Goal: Task Accomplishment & Management: Use online tool/utility

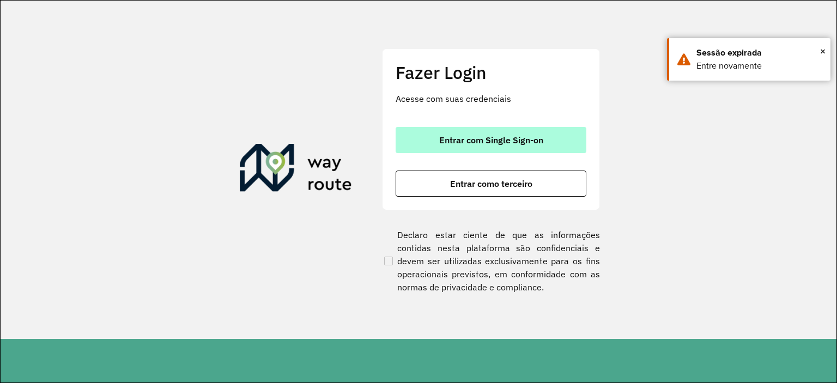
click at [448, 136] on span "Entrar com Single Sign-on" at bounding box center [491, 140] width 104 height 9
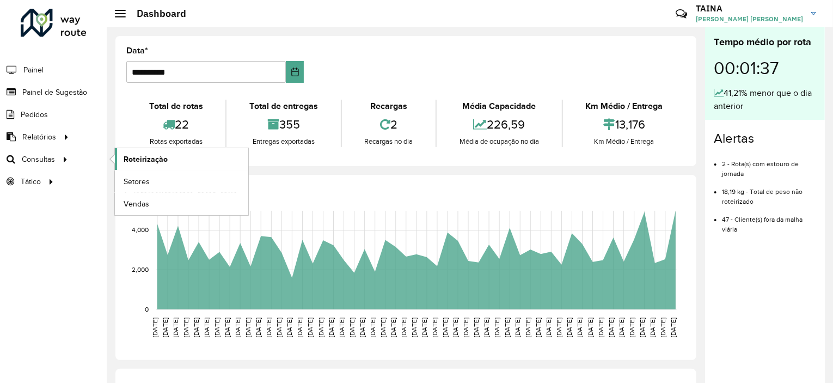
click at [169, 163] on link "Roteirização" at bounding box center [181, 159] width 133 height 22
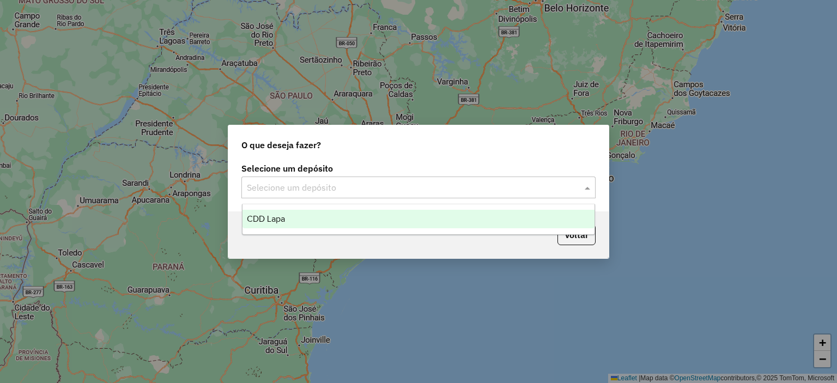
click at [350, 184] on input "text" at bounding box center [407, 187] width 321 height 13
click at [334, 223] on div "CDD Lapa" at bounding box center [418, 219] width 352 height 19
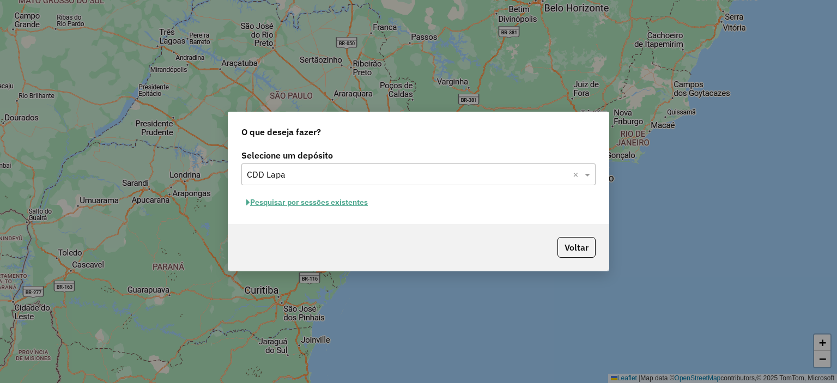
click at [350, 204] on button "Pesquisar por sessões existentes" at bounding box center [306, 202] width 131 height 17
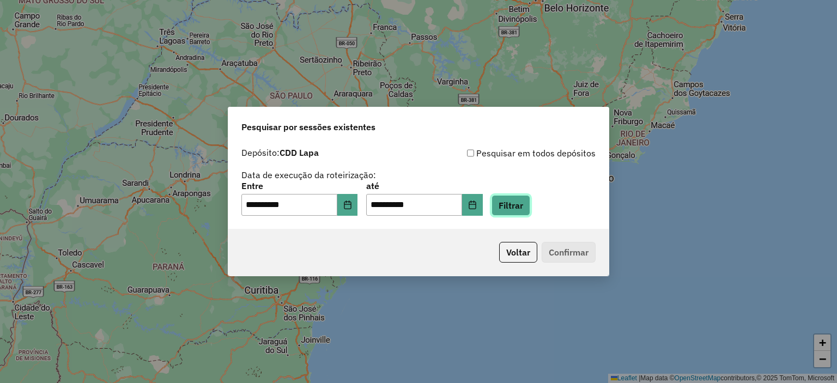
click at [517, 196] on button "Filtrar" at bounding box center [510, 205] width 39 height 21
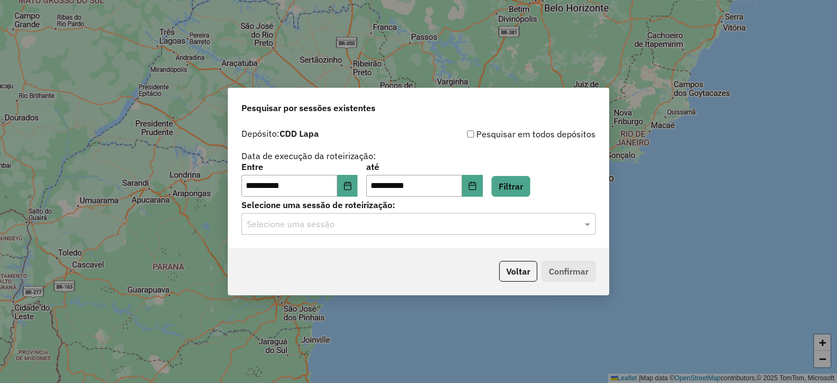
click at [340, 222] on input "text" at bounding box center [407, 224] width 321 height 13
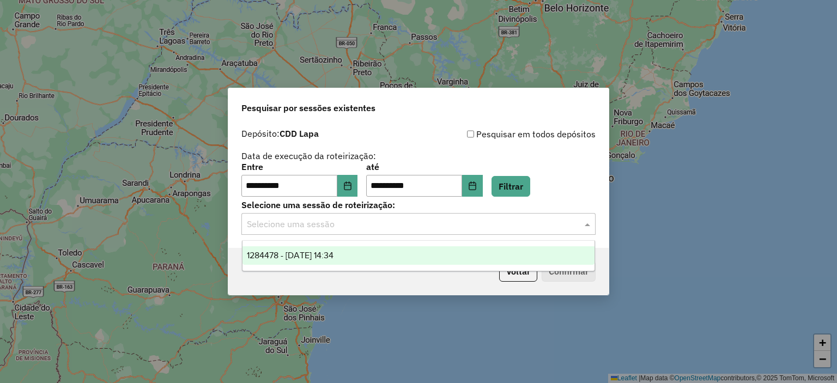
click at [330, 256] on span "1284478 - 29/09/2025 14:34" at bounding box center [290, 255] width 87 height 9
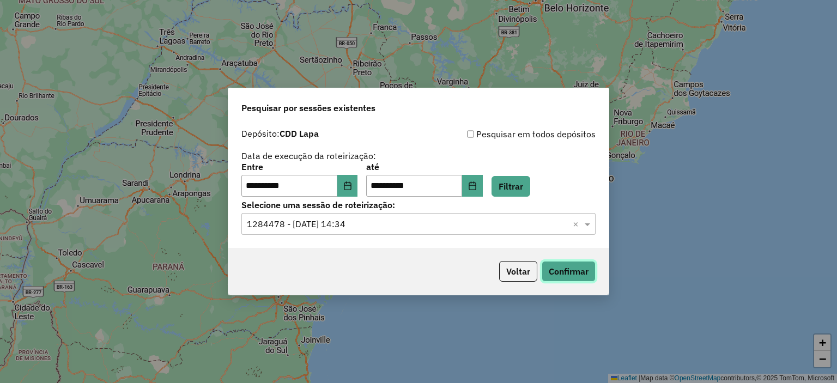
click at [553, 268] on button "Confirmar" at bounding box center [568, 271] width 54 height 21
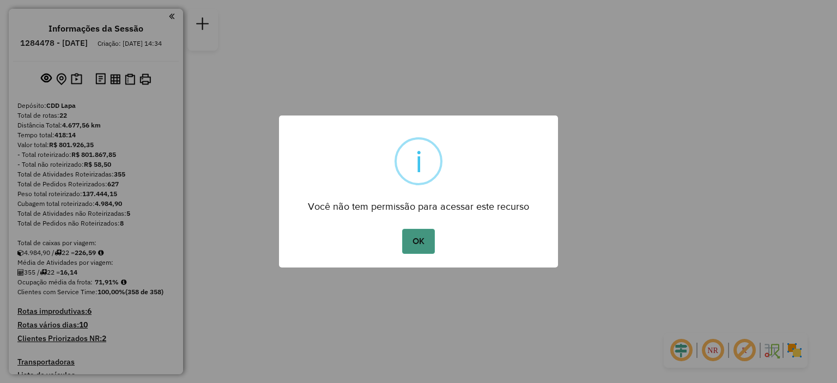
click at [431, 242] on button "OK" at bounding box center [418, 241] width 32 height 25
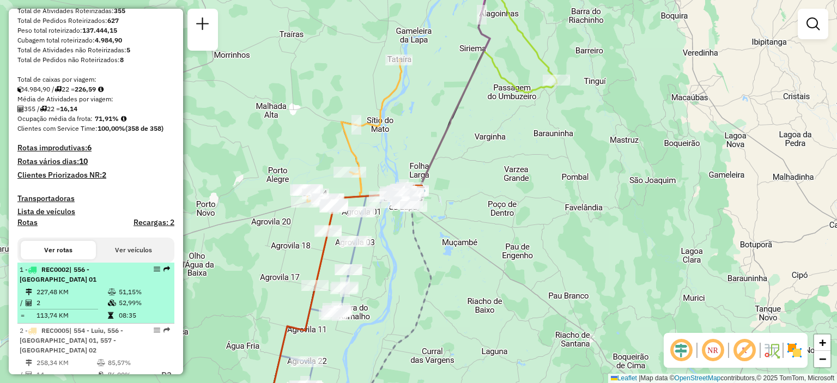
scroll to position [272, 0]
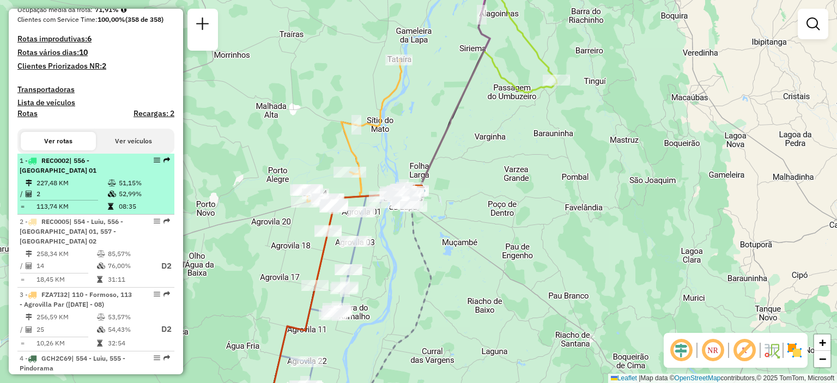
click at [144, 175] on div "1 - REC0002 | 556 - Carinhanha 01" at bounding box center [96, 166] width 152 height 20
select select "**********"
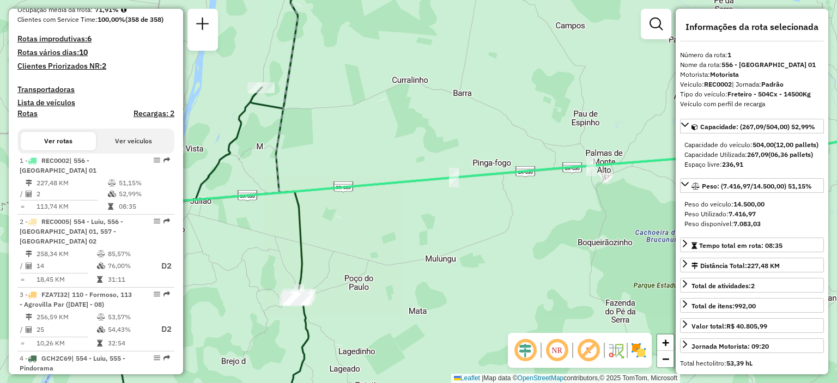
drag, startPoint x: 285, startPoint y: 190, endPoint x: 394, endPoint y: 176, distance: 109.3
click at [394, 176] on icon at bounding box center [506, 180] width 778 height 95
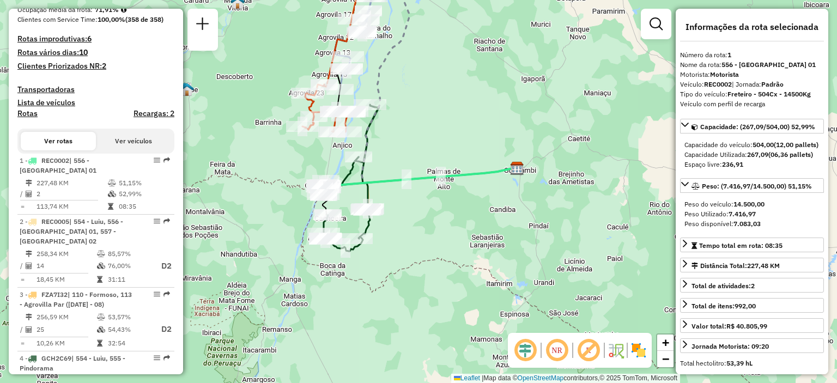
click at [551, 352] on em at bounding box center [557, 350] width 26 height 26
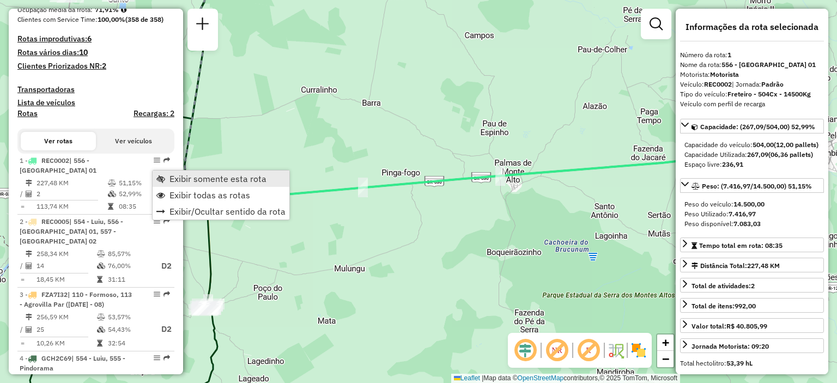
click at [171, 178] on span "Exibir somente esta rota" at bounding box center [217, 178] width 97 height 9
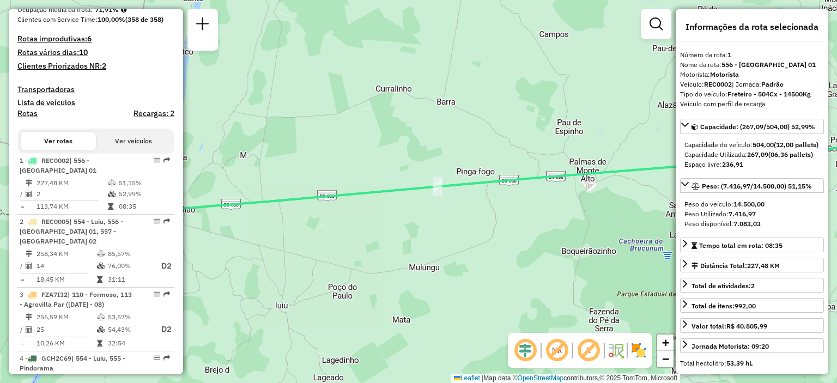
drag, startPoint x: 246, startPoint y: 209, endPoint x: 392, endPoint y: 202, distance: 145.6
click at [392, 202] on div "Janela de atendimento Grade de atendimento Capacidade Transportadoras Veículos …" at bounding box center [418, 191] width 837 height 383
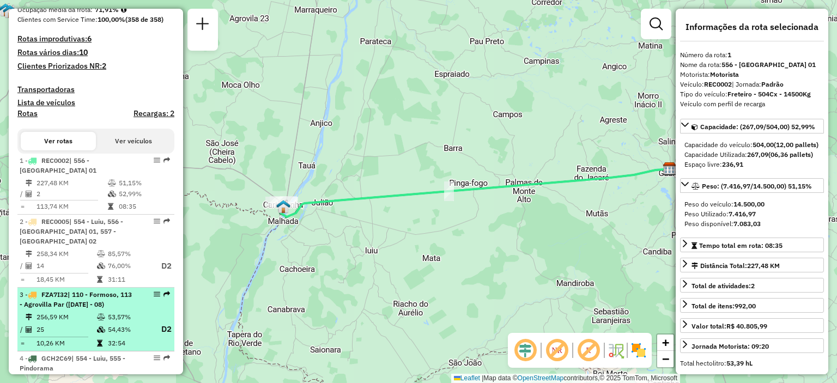
scroll to position [327, 0]
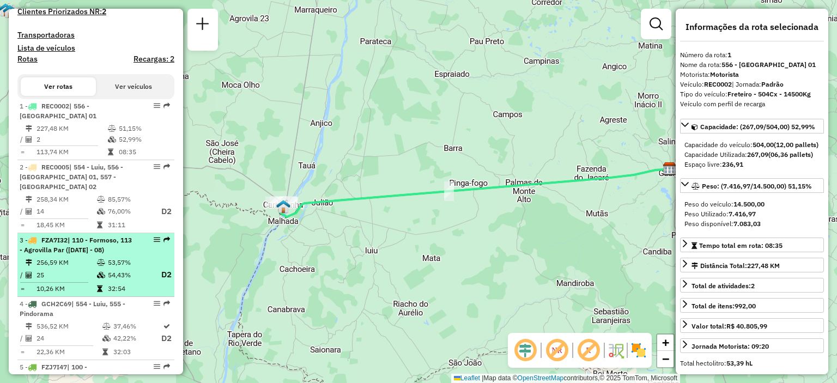
click at [118, 259] on td "53,57%" at bounding box center [129, 262] width 44 height 11
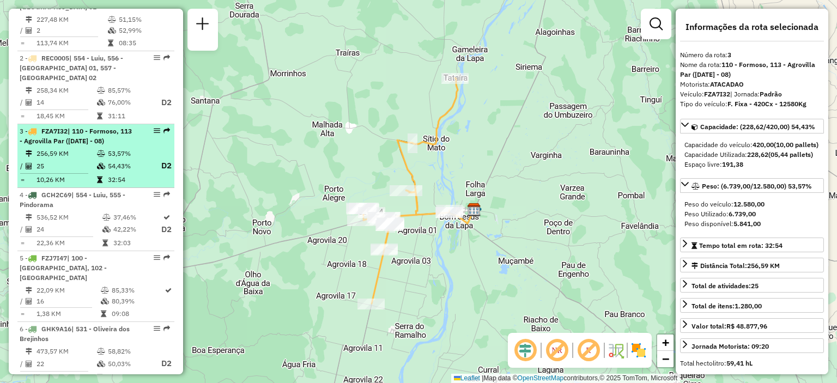
scroll to position [490, 0]
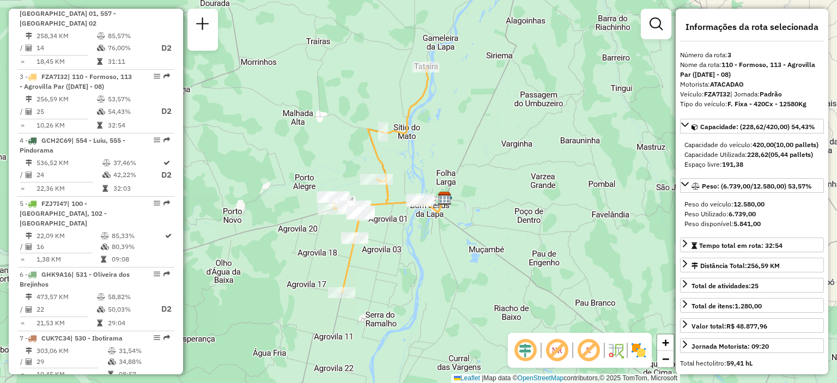
drag, startPoint x: 449, startPoint y: 173, endPoint x: 448, endPoint y: 152, distance: 20.2
click at [448, 152] on div "Janela de atendimento Grade de atendimento Capacidade Transportadoras Veículos …" at bounding box center [418, 191] width 837 height 383
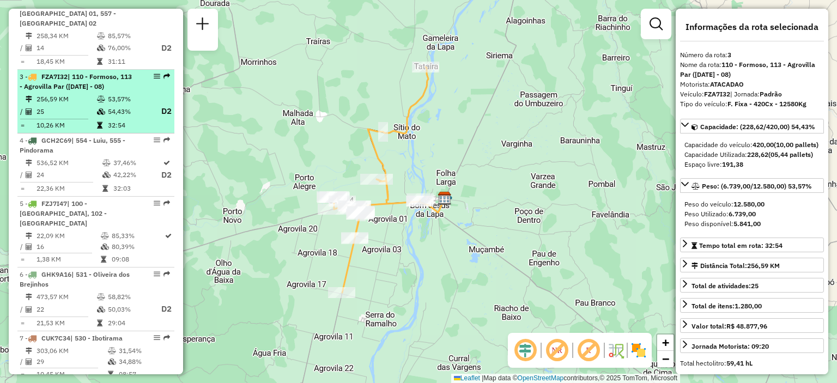
scroll to position [436, 0]
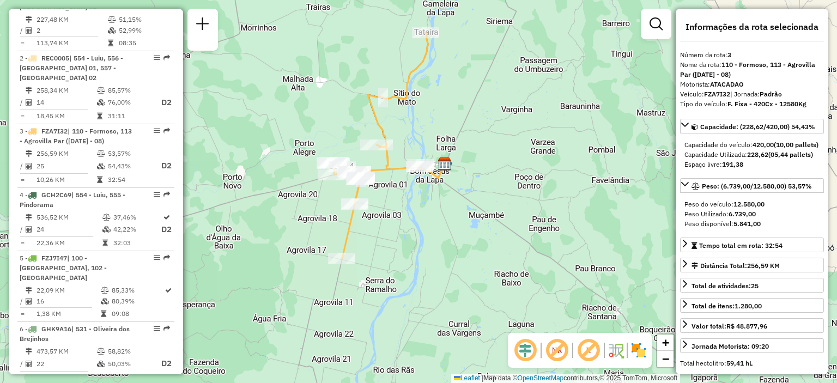
drag, startPoint x: 503, startPoint y: 187, endPoint x: 503, endPoint y: 169, distance: 17.4
click at [503, 169] on div "Janela de atendimento Grade de atendimento Capacidade Transportadoras Veículos …" at bounding box center [418, 191] width 837 height 383
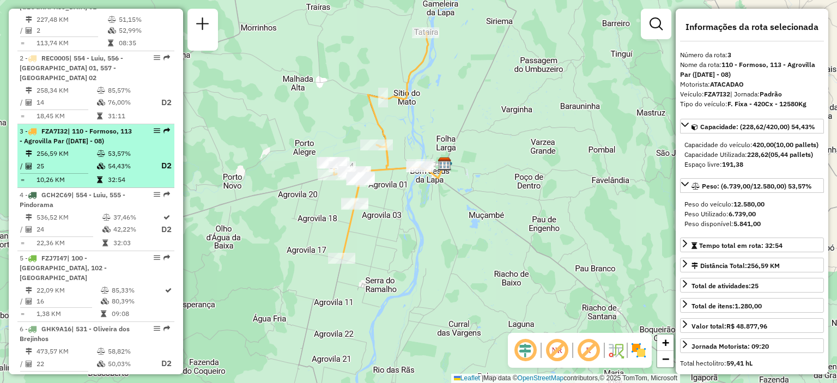
click at [124, 156] on td "53,57%" at bounding box center [129, 153] width 44 height 11
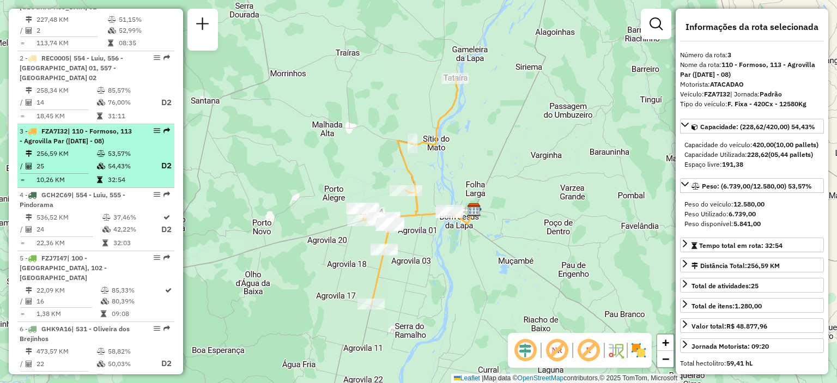
scroll to position [490, 0]
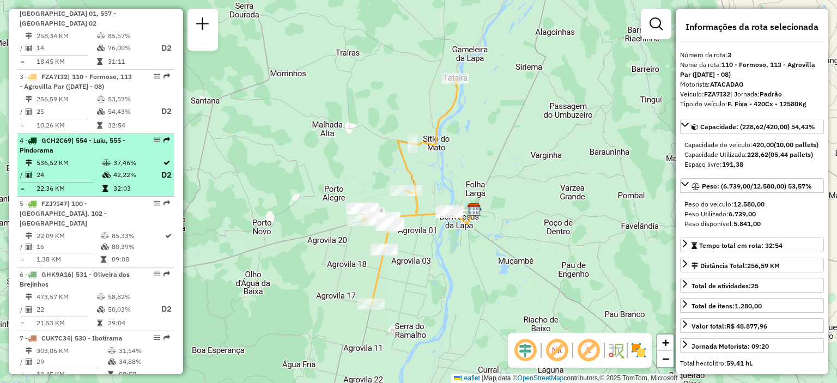
click at [115, 162] on td "37,46%" at bounding box center [137, 162] width 48 height 11
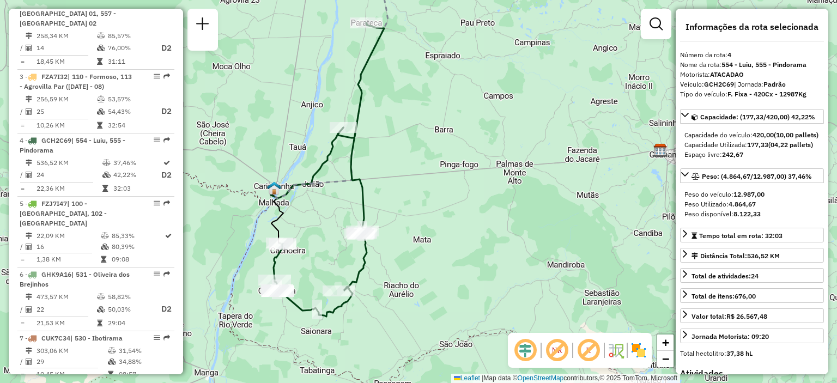
drag, startPoint x: 444, startPoint y: 290, endPoint x: 432, endPoint y: 227, distance: 64.9
click at [432, 227] on div "Janela de atendimento Grade de atendimento Capacidade Transportadoras Veículos …" at bounding box center [418, 191] width 837 height 383
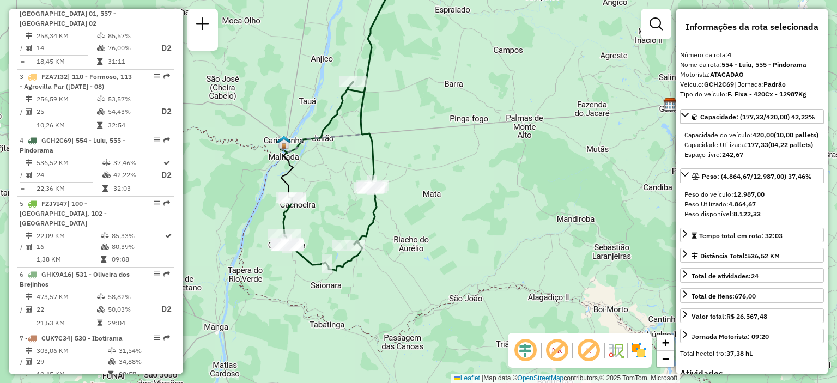
drag, startPoint x: 437, startPoint y: 263, endPoint x: 446, endPoint y: 228, distance: 35.9
click at [446, 228] on div "Janela de atendimento Grade de atendimento Capacidade Transportadoras Veículos …" at bounding box center [418, 191] width 837 height 383
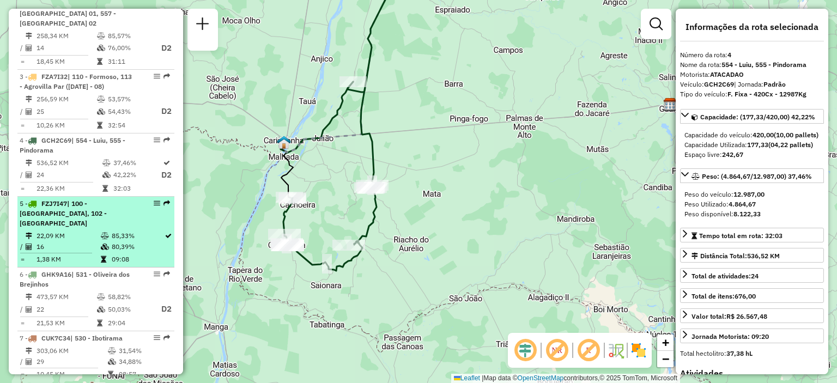
click at [130, 210] on div "5 - FZJ7I47 | 100 - [GEOGRAPHIC_DATA], 102 - [GEOGRAPHIC_DATA]" at bounding box center [77, 213] width 115 height 29
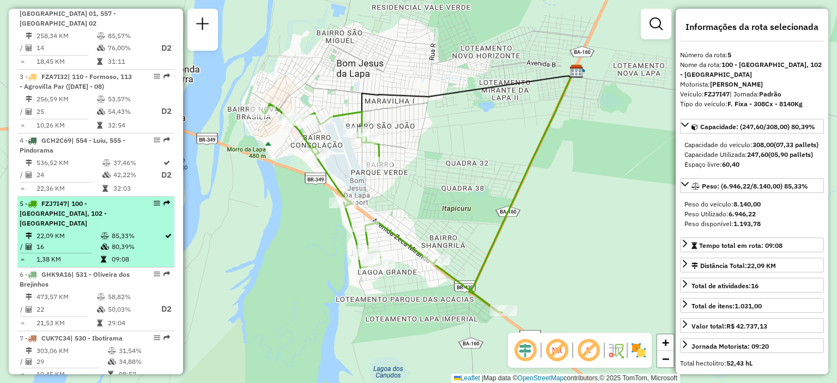
scroll to position [436, 0]
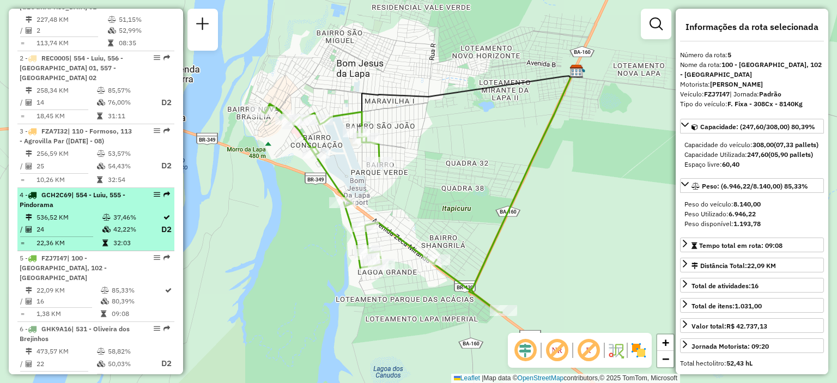
click at [112, 203] on div "4 - GCH2C69 | 554 - Luiu, 555 - Pindorama" at bounding box center [77, 200] width 115 height 20
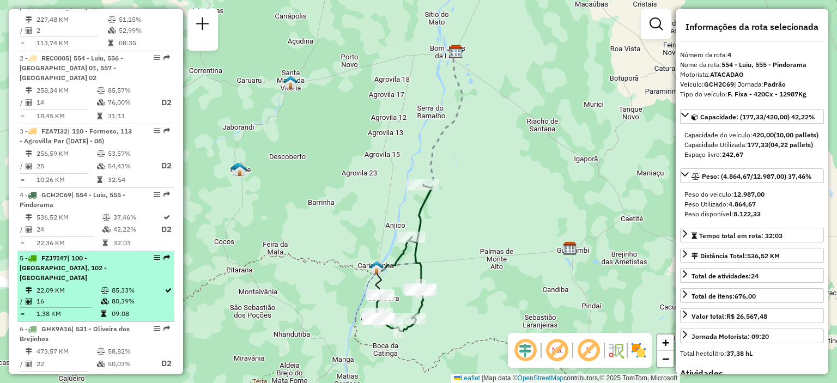
click at [111, 285] on td "85,33%" at bounding box center [137, 290] width 53 height 11
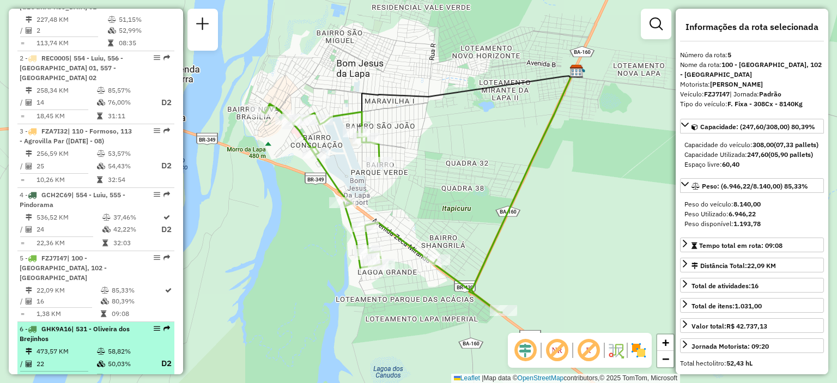
click at [77, 324] on div "6 - GHK9A16 | 531 - Oliveira dos Brejinhos" at bounding box center [77, 334] width 115 height 20
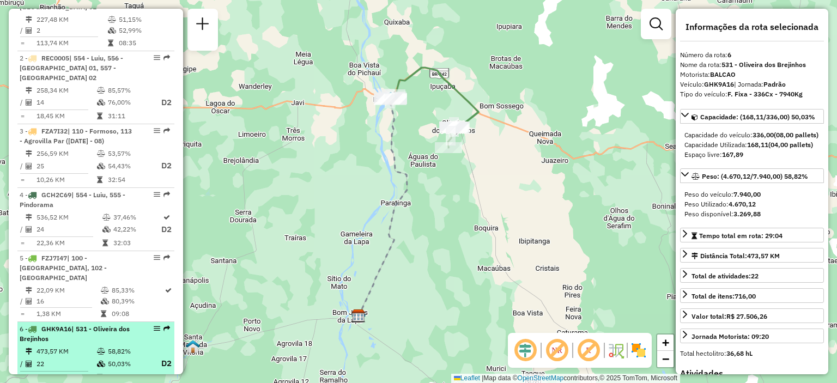
scroll to position [654, 0]
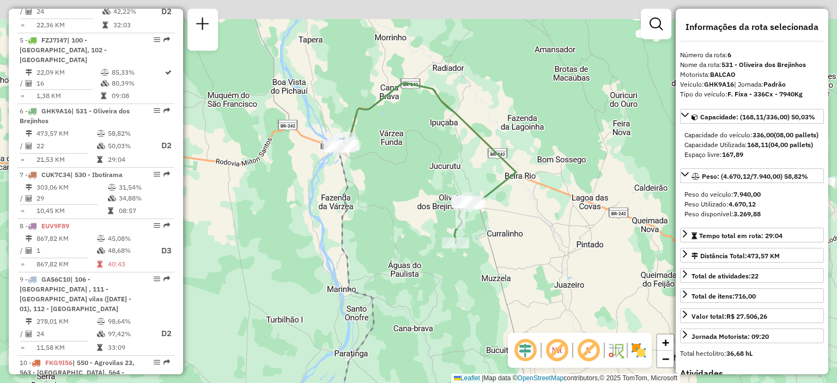
drag, startPoint x: 445, startPoint y: 103, endPoint x: 408, endPoint y: 174, distance: 80.1
click at [408, 174] on div "Janela de atendimento Grade de atendimento Capacidade Transportadoras Veículos …" at bounding box center [418, 191] width 837 height 383
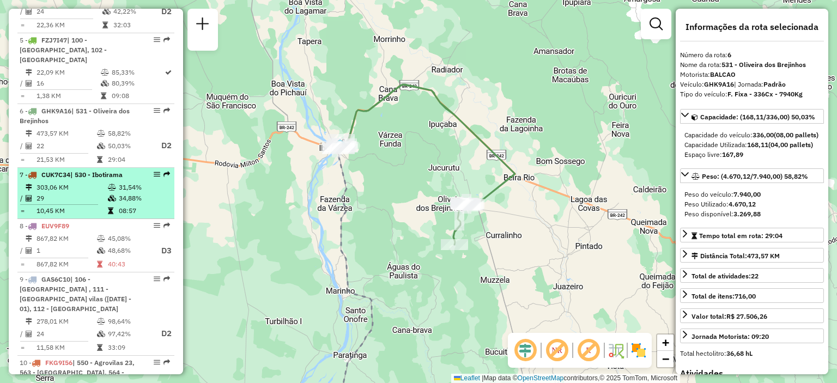
click at [113, 184] on icon at bounding box center [112, 187] width 8 height 7
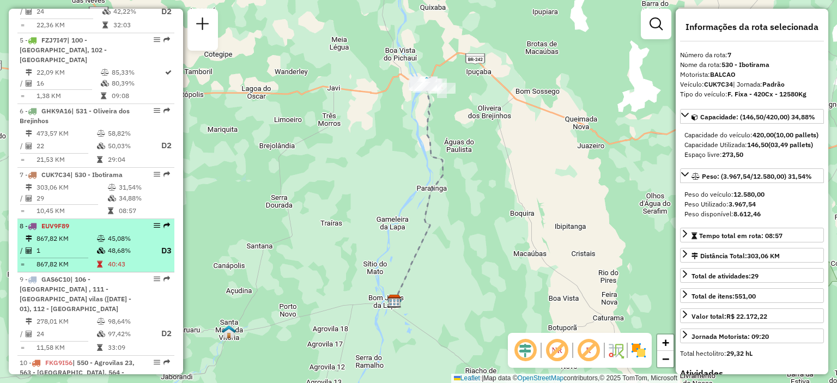
click at [115, 233] on td "45,08%" at bounding box center [129, 238] width 44 height 11
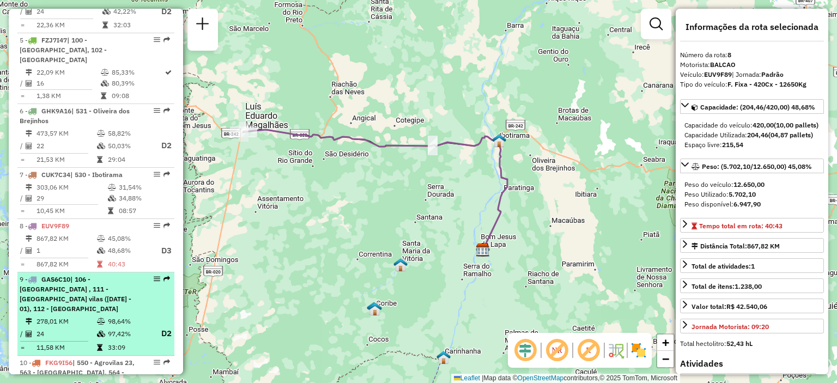
click at [109, 278] on span "| 106 - [GEOGRAPHIC_DATA] , 111 - [GEOGRAPHIC_DATA] vilas ([DATE] - 01), 112 - …" at bounding box center [76, 294] width 112 height 38
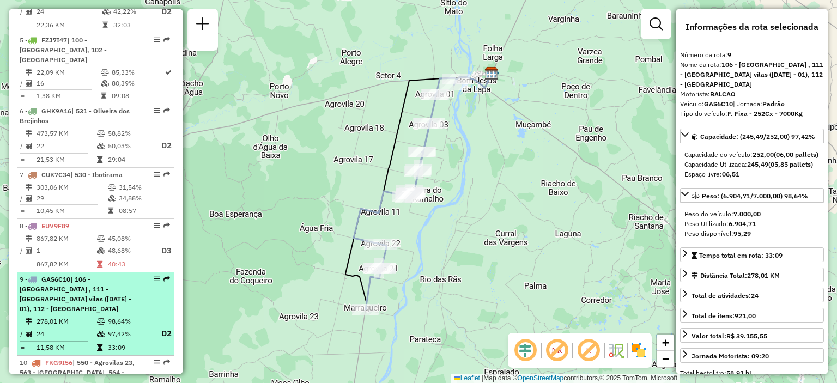
scroll to position [708, 0]
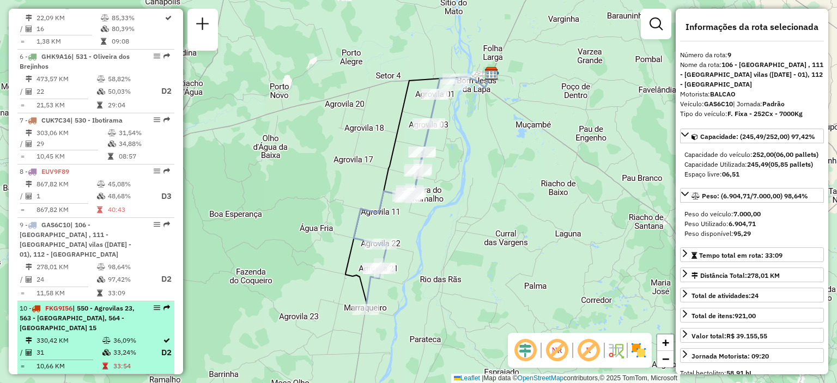
click at [113, 303] on div "10 - FKG9I56 | 550 - Agrovilas 23, 563 - [GEOGRAPHIC_DATA], 564 - [GEOGRAPHIC_D…" at bounding box center [77, 317] width 115 height 29
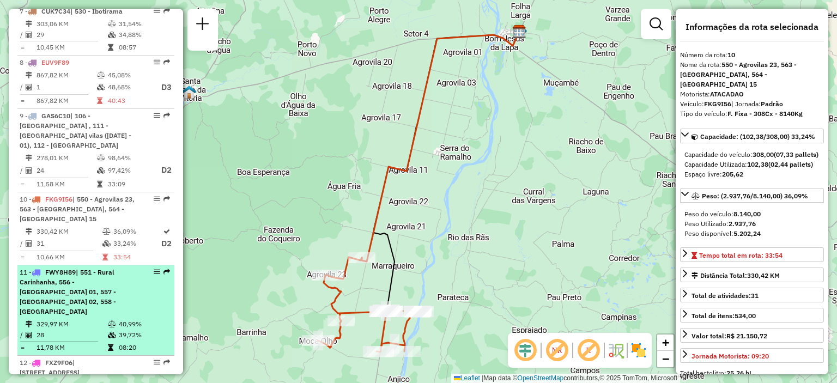
scroll to position [871, 0]
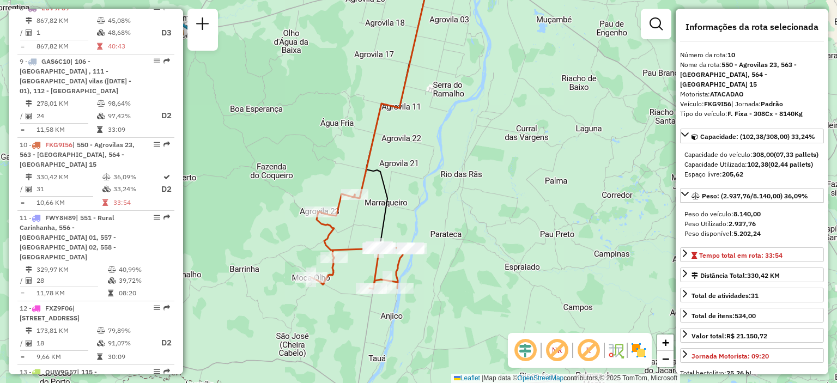
drag, startPoint x: 424, startPoint y: 181, endPoint x: 416, endPoint y: 127, distance: 55.0
click at [416, 127] on div "Janela de atendimento Grade de atendimento Capacidade Transportadoras Veículos …" at bounding box center [418, 191] width 837 height 383
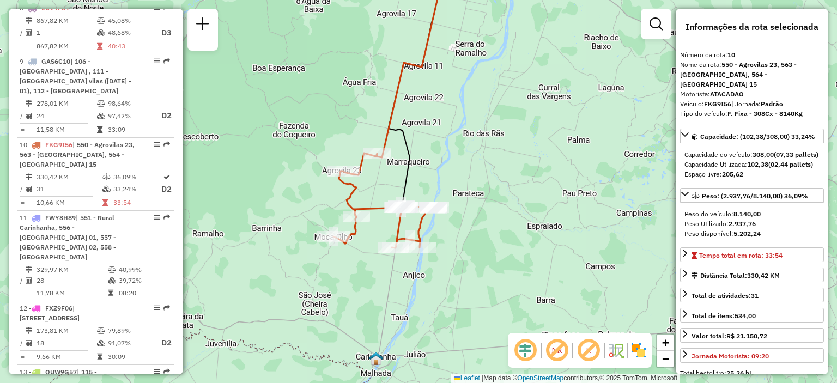
drag, startPoint x: 498, startPoint y: 185, endPoint x: 521, endPoint y: 156, distance: 36.8
click at [521, 155] on div "Janela de atendimento Grade de atendimento Capacidade Transportadoras Veículos …" at bounding box center [418, 191] width 837 height 383
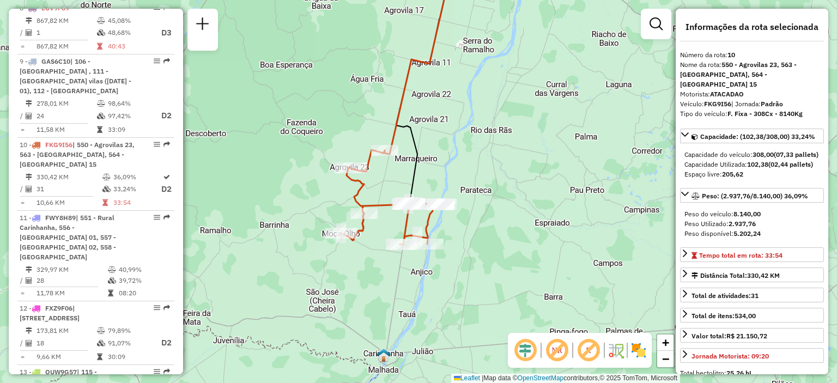
click at [458, 187] on div "Janela de atendimento Grade de atendimento Capacidade Transportadoras Veículos …" at bounding box center [418, 191] width 837 height 383
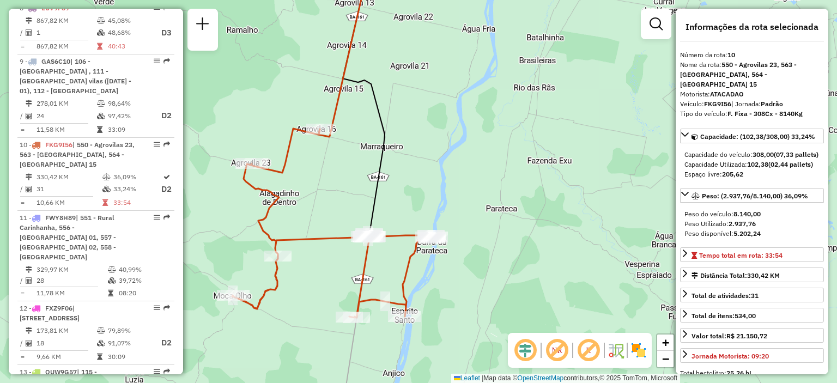
click at [458, 170] on div "Janela de atendimento Grade de atendimento Capacidade Transportadoras Veículos …" at bounding box center [418, 191] width 837 height 383
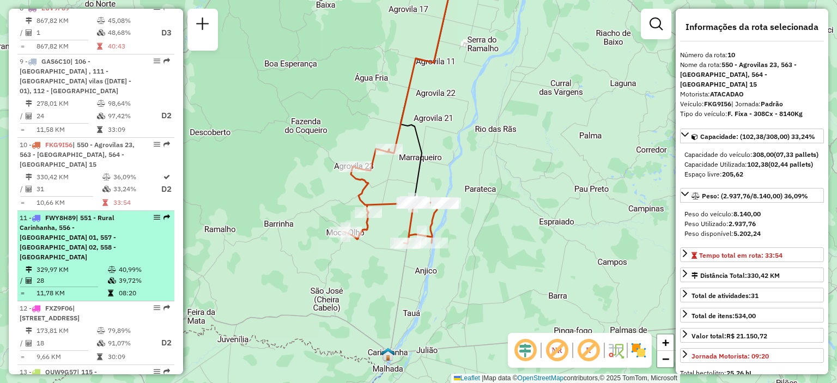
click at [99, 219] on span "| 551 - Rural Carinhanha, 556 - [GEOGRAPHIC_DATA] 01, 557 - [GEOGRAPHIC_DATA] 0…" at bounding box center [68, 236] width 96 height 47
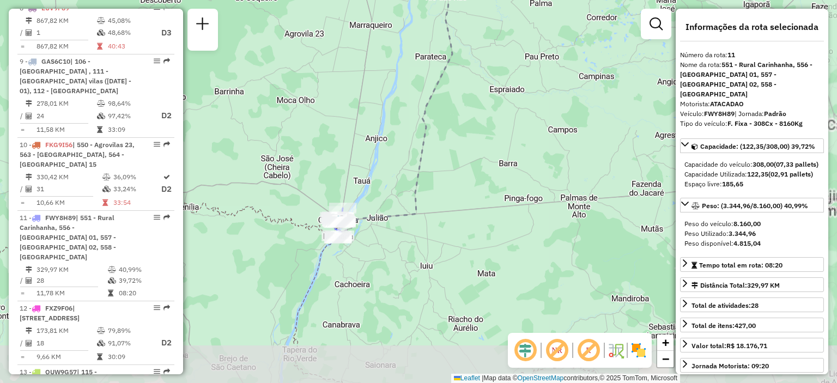
drag, startPoint x: 331, startPoint y: 264, endPoint x: 283, endPoint y: 147, distance: 126.7
click at [283, 147] on div "Janela de atendimento Grade de atendimento Capacidade Transportadoras Veículos …" at bounding box center [418, 191] width 837 height 383
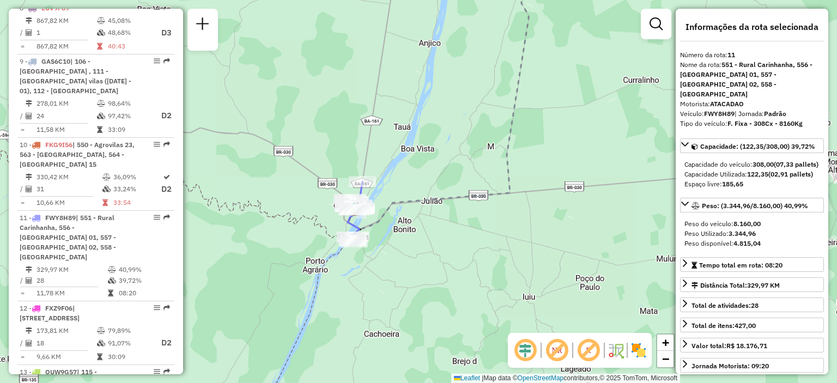
drag, startPoint x: 374, startPoint y: 196, endPoint x: 422, endPoint y: 184, distance: 49.9
click at [422, 184] on div "Janela de atendimento Grade de atendimento Capacidade Transportadoras Veículos …" at bounding box center [418, 191] width 837 height 383
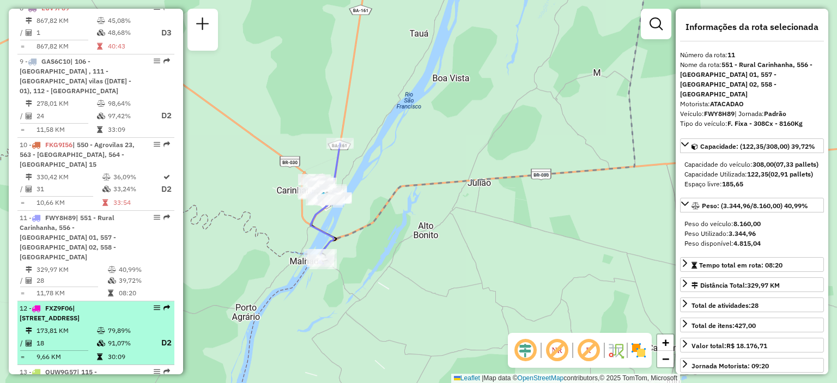
click at [142, 303] on div "12 - FXZ9F06 | 115 - Paratinga, 603 - Paratinga Rural Lado B, 604 - 2 [GEOGRAPH…" at bounding box center [96, 313] width 152 height 20
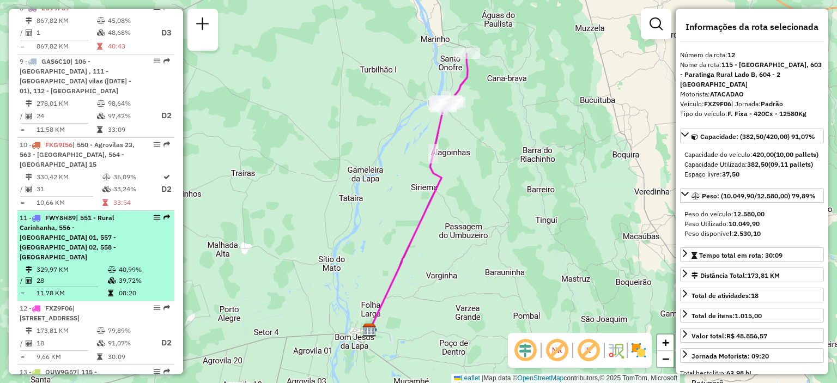
click at [131, 275] on td "39,72%" at bounding box center [144, 280] width 52 height 11
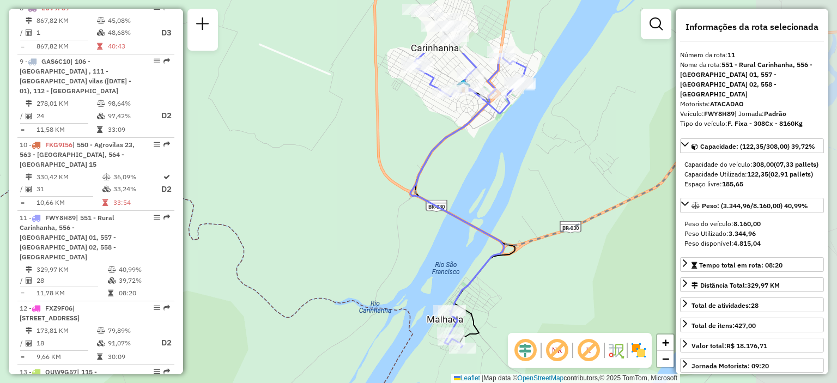
drag, startPoint x: 506, startPoint y: 158, endPoint x: 379, endPoint y: 271, distance: 170.5
click at [379, 271] on div "Janela de atendimento Grade de atendimento Capacidade Transportadoras Veículos …" at bounding box center [418, 191] width 837 height 383
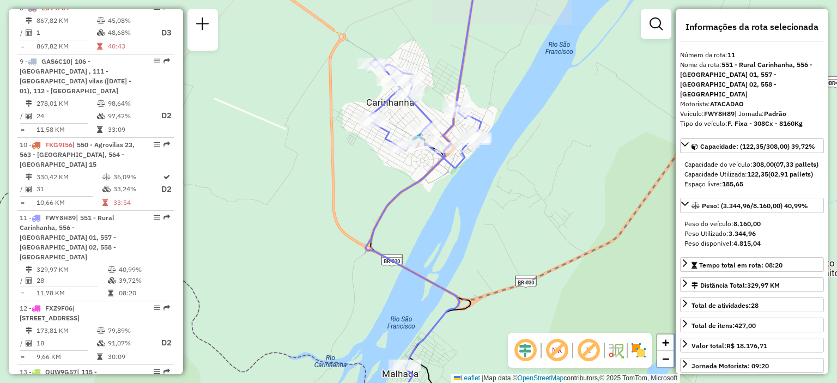
drag, startPoint x: 453, startPoint y: 156, endPoint x: 435, endPoint y: 188, distance: 36.8
click at [435, 188] on div "Janela de atendimento Grade de atendimento Capacidade Transportadoras Veículos …" at bounding box center [418, 191] width 837 height 383
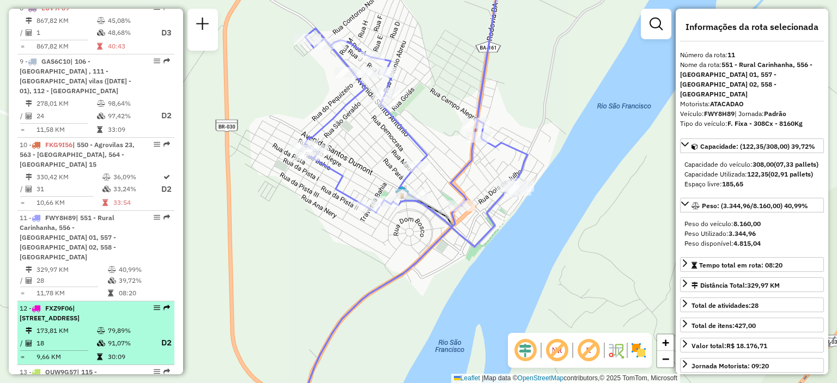
click at [80, 304] on span "| [STREET_ADDRESS]" at bounding box center [50, 313] width 60 height 18
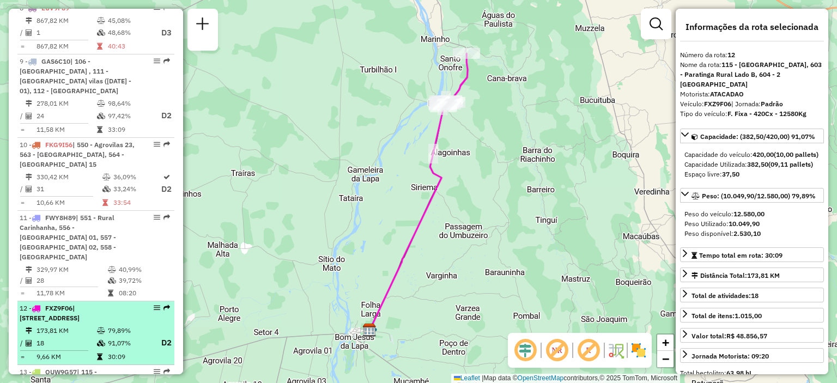
scroll to position [926, 0]
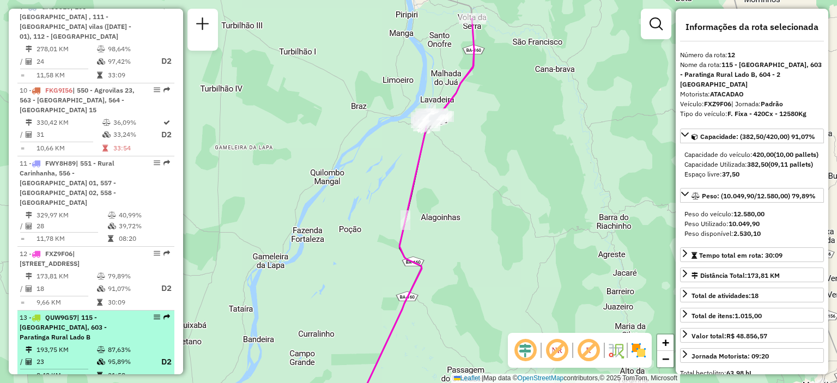
click at [90, 313] on div "13 - QUW9G57 | 115 - Paratinga, 603 - Paratinga Rural Lado B" at bounding box center [77, 327] width 115 height 29
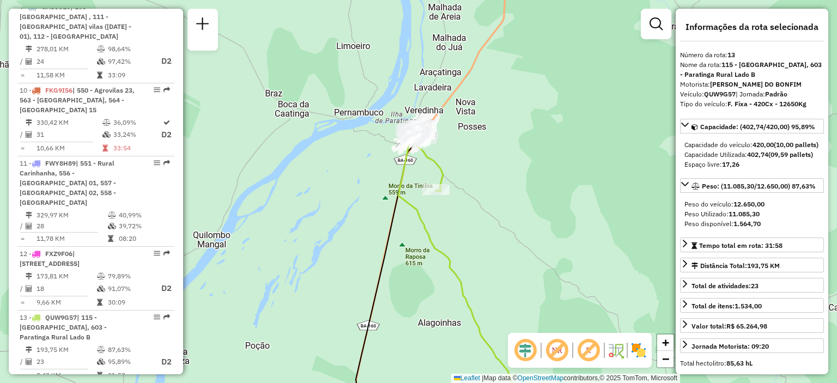
drag, startPoint x: 474, startPoint y: 109, endPoint x: 471, endPoint y: 149, distance: 39.3
click at [471, 149] on div "Janela de atendimento Grade de atendimento Capacidade Transportadoras Veículos …" at bounding box center [418, 191] width 837 height 383
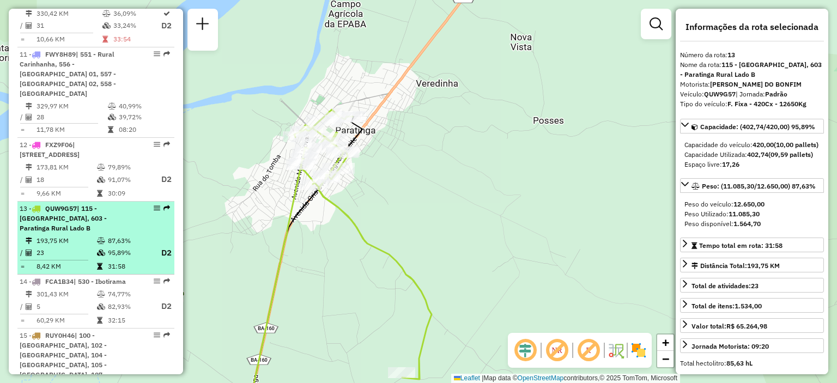
scroll to position [1089, 0]
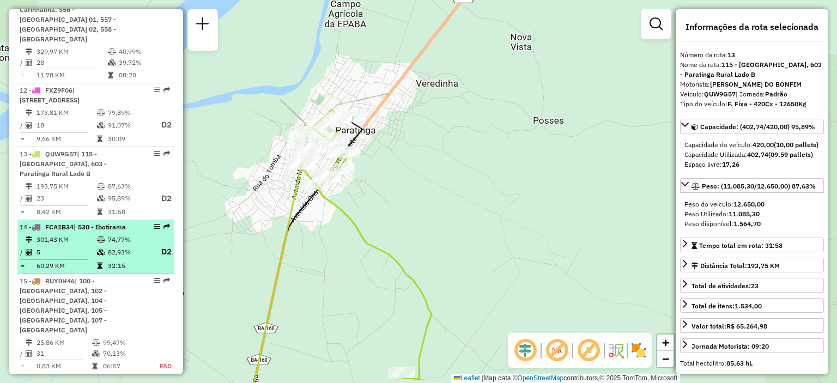
click at [121, 234] on td "74,77%" at bounding box center [129, 239] width 44 height 11
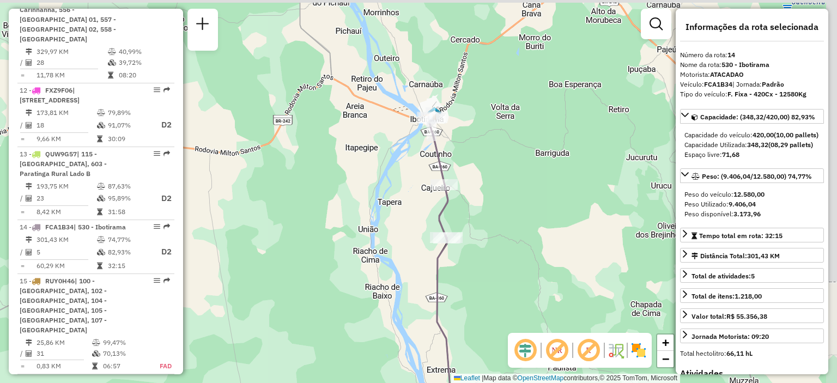
drag, startPoint x: 437, startPoint y: 84, endPoint x: 383, endPoint y: 174, distance: 105.0
click at [383, 174] on div "Janela de atendimento Grade de atendimento Capacidade Transportadoras Veículos …" at bounding box center [418, 191] width 837 height 383
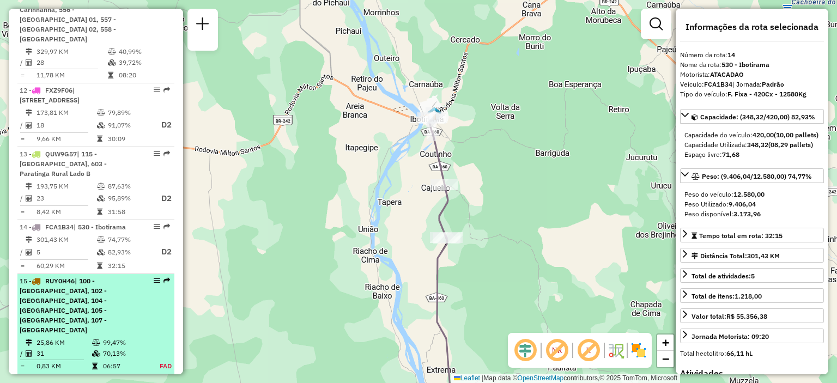
click at [114, 276] on div "15 - RUY0H46 | 100 - [GEOGRAPHIC_DATA], 102 - [GEOGRAPHIC_DATA], 104 - [GEOGRAP…" at bounding box center [77, 305] width 115 height 59
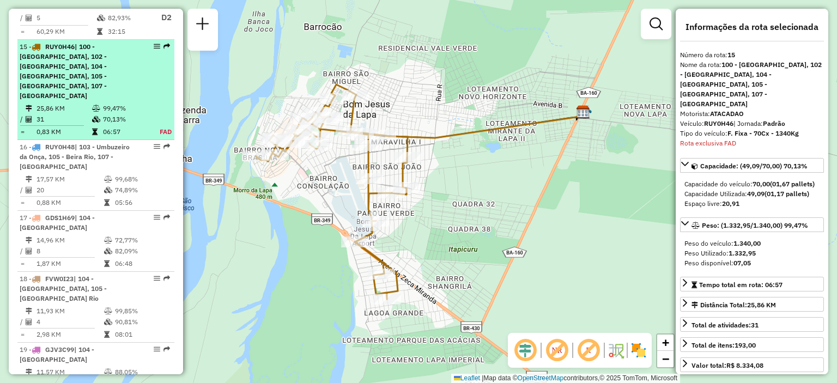
scroll to position [1378, 0]
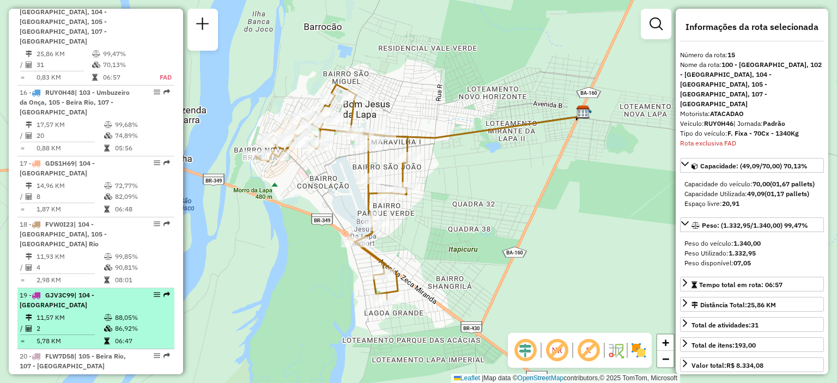
click at [120, 290] on div "19 - GJV3C99 | 104 - [GEOGRAPHIC_DATA]" at bounding box center [77, 300] width 115 height 20
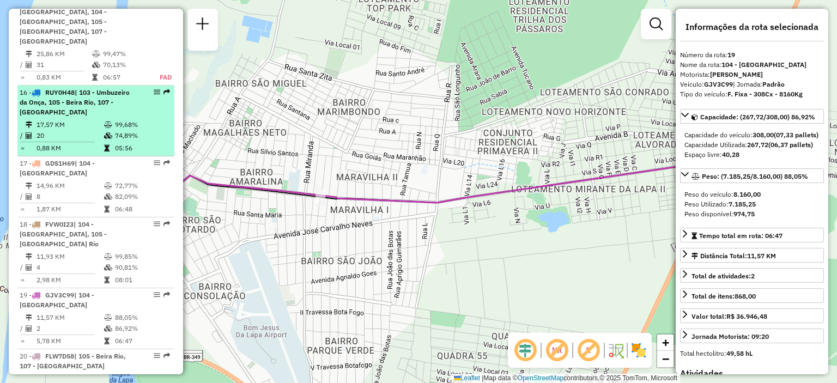
click at [114, 119] on td "99,68%" at bounding box center [141, 124] width 55 height 11
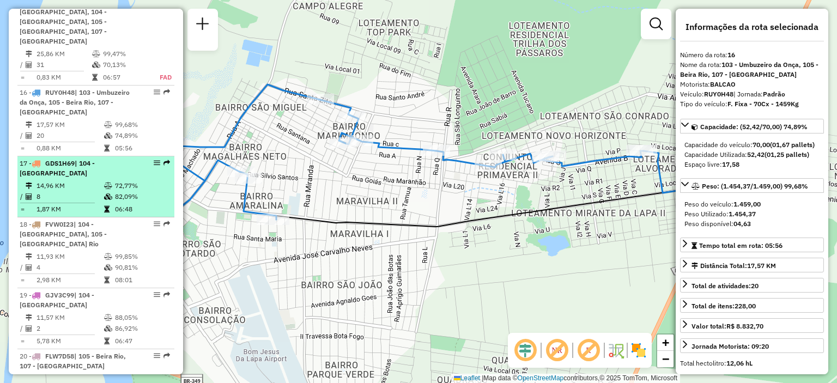
click at [120, 158] on div "17 - GDS1H69 | 104 - [GEOGRAPHIC_DATA]" at bounding box center [77, 168] width 115 height 20
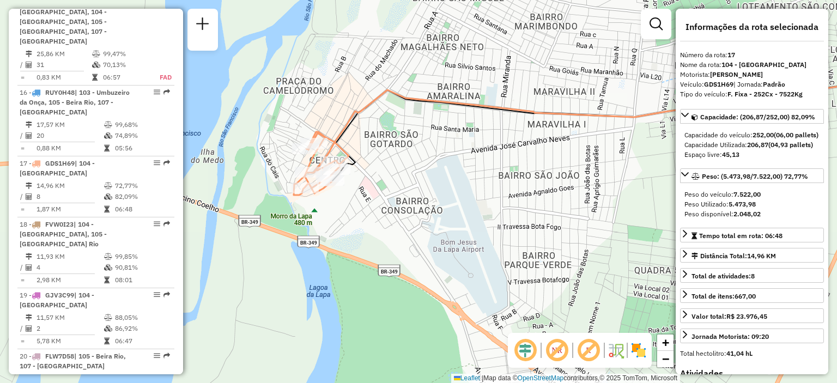
drag, startPoint x: 369, startPoint y: 152, endPoint x: 389, endPoint y: 161, distance: 21.5
click at [389, 161] on div "Janela de atendimento Grade de atendimento Capacidade Transportadoras Veículos …" at bounding box center [418, 191] width 837 height 383
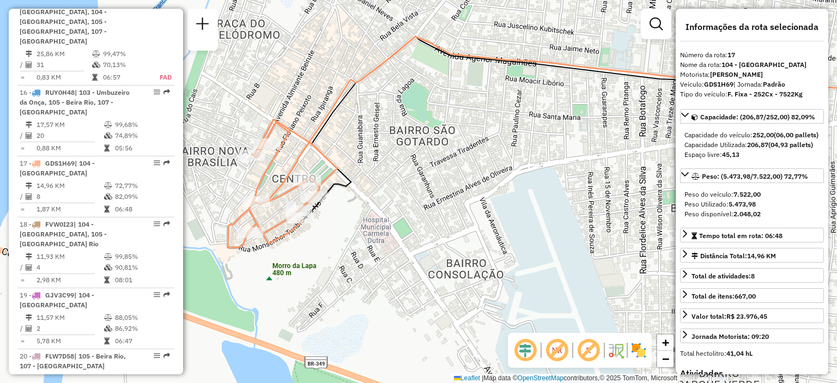
drag, startPoint x: 365, startPoint y: 155, endPoint x: 394, endPoint y: 173, distance: 34.0
click at [394, 173] on div "Janela de atendimento Grade de atendimento Capacidade Transportadoras Veículos …" at bounding box center [418, 191] width 837 height 383
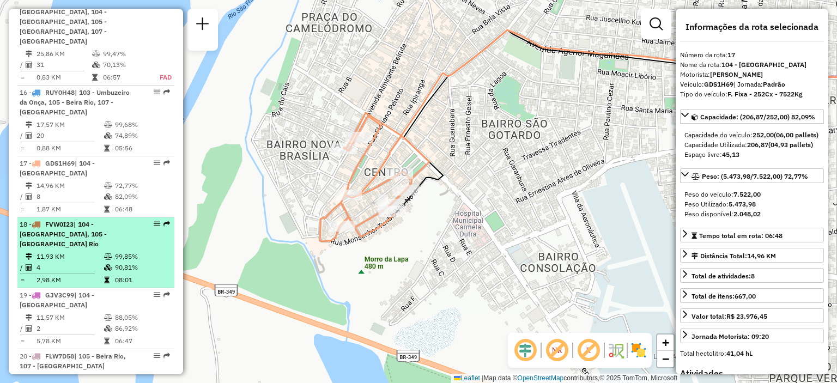
click at [96, 220] on span "| 104 - [GEOGRAPHIC_DATA], 105 - [GEOGRAPHIC_DATA] Rio" at bounding box center [63, 234] width 87 height 28
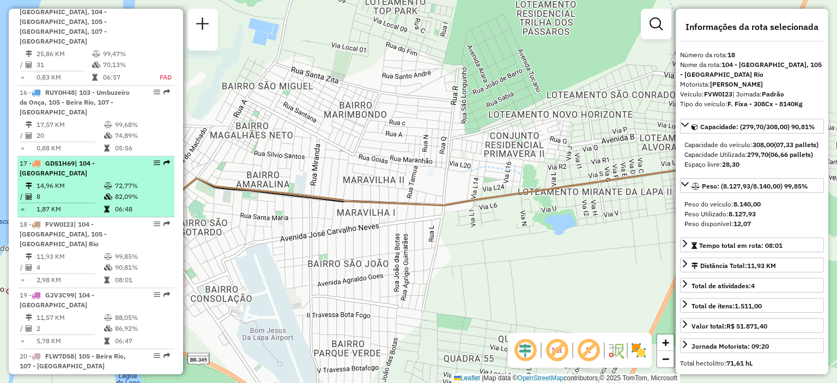
click at [100, 158] on div "17 - GDS1H69 | 104 - [GEOGRAPHIC_DATA]" at bounding box center [77, 168] width 115 height 20
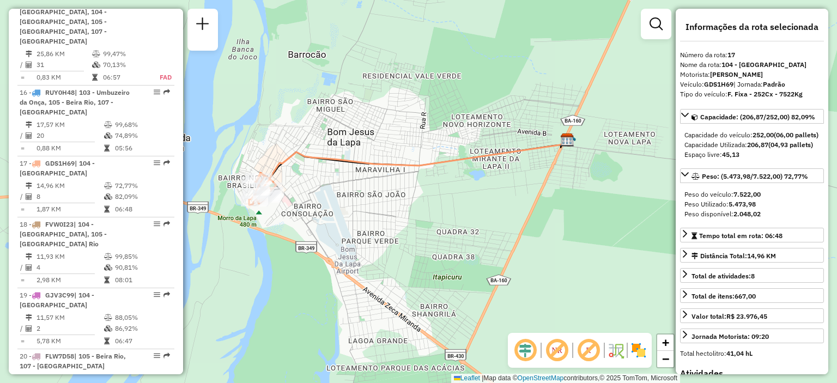
drag, startPoint x: 255, startPoint y: 178, endPoint x: 330, endPoint y: 175, distance: 74.7
click at [330, 175] on div "Janela de atendimento Grade de atendimento Capacidade Transportadoras Veículos …" at bounding box center [418, 191] width 837 height 383
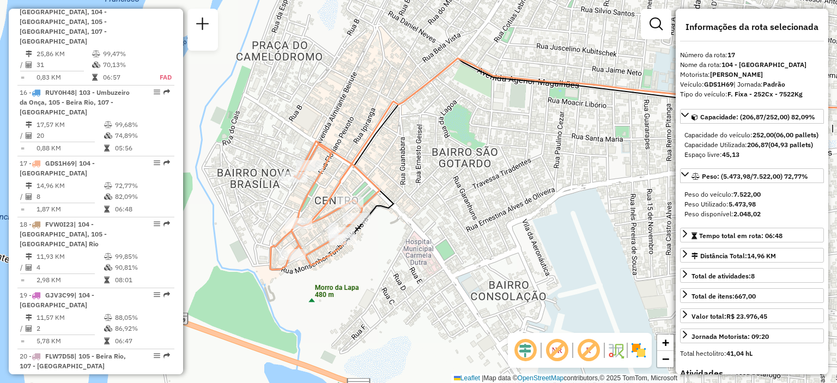
drag, startPoint x: 330, startPoint y: 170, endPoint x: 407, endPoint y: 167, distance: 77.4
click at [407, 167] on div "Janela de atendimento Grade de atendimento Capacidade Transportadoras Veículos …" at bounding box center [418, 191] width 837 height 383
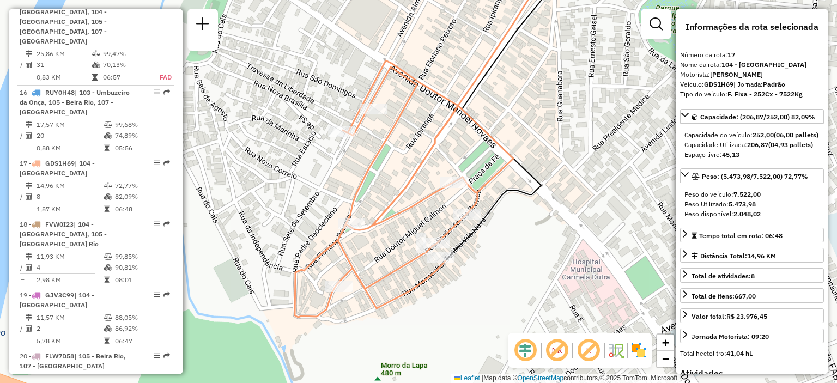
drag, startPoint x: 423, startPoint y: 158, endPoint x: 507, endPoint y: 110, distance: 97.3
click at [507, 110] on div "Janela de atendimento Grade de atendimento Capacidade Transportadoras Veículos …" at bounding box center [418, 191] width 837 height 383
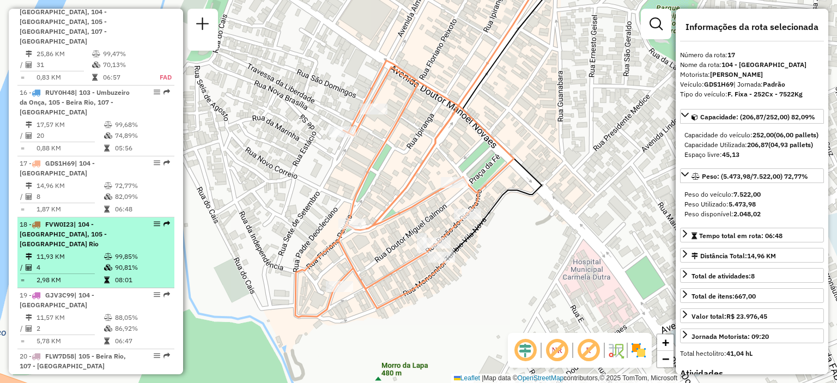
click at [129, 219] on div "18 - FVW0I23 | 104 - [GEOGRAPHIC_DATA], 105 - [GEOGRAPHIC_DATA]" at bounding box center [77, 233] width 115 height 29
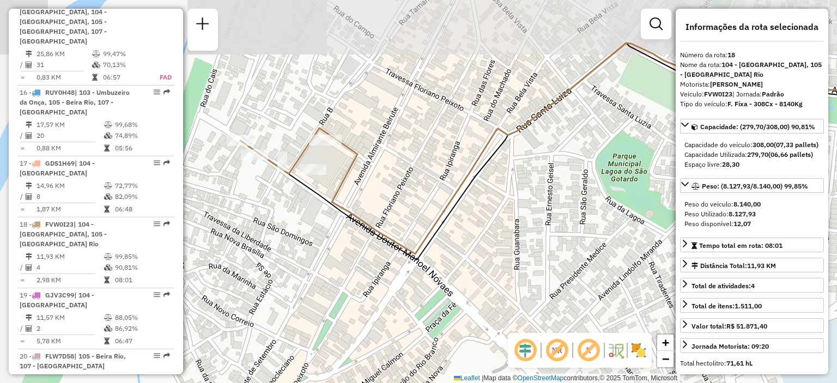
drag, startPoint x: 338, startPoint y: 235, endPoint x: 400, endPoint y: 233, distance: 62.1
click at [440, 267] on div "Janela de atendimento Grade de atendimento Capacidade Transportadoras Veículos …" at bounding box center [418, 191] width 837 height 383
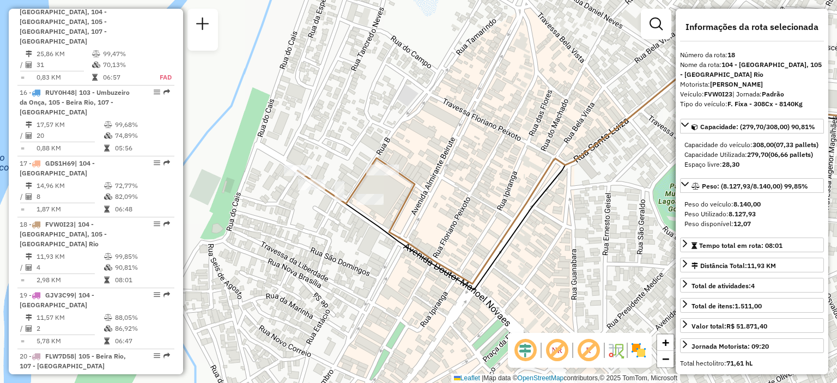
drag, startPoint x: 375, startPoint y: 152, endPoint x: 412, endPoint y: 169, distance: 41.2
click at [412, 169] on div "Janela de atendimento Grade de atendimento Capacidade Transportadoras Veículos …" at bounding box center [418, 191] width 837 height 383
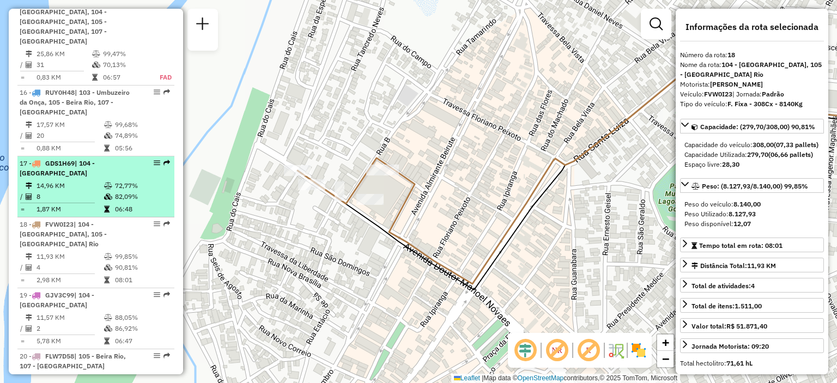
click at [136, 180] on td "72,77%" at bounding box center [141, 185] width 55 height 11
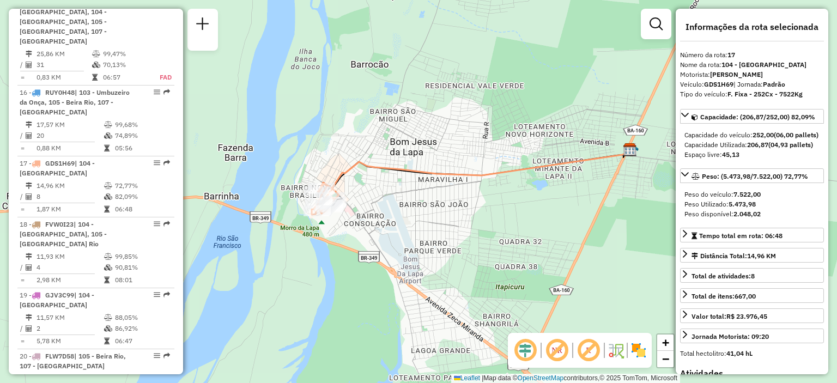
drag, startPoint x: 328, startPoint y: 184, endPoint x: 369, endPoint y: 196, distance: 43.1
click at [369, 196] on div "Janela de atendimento Grade de atendimento Capacidade Transportadoras Veículos …" at bounding box center [418, 191] width 837 height 383
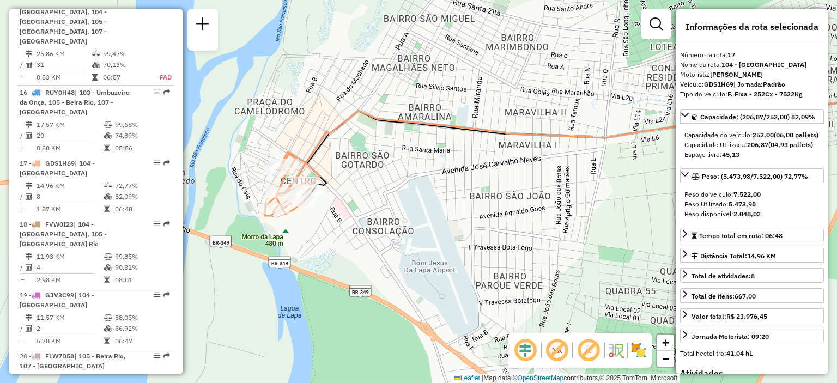
drag, startPoint x: 330, startPoint y: 196, endPoint x: 347, endPoint y: 188, distance: 18.3
click at [347, 188] on div "Janela de atendimento Grade de atendimento Capacidade Transportadoras Veículos …" at bounding box center [418, 191] width 837 height 383
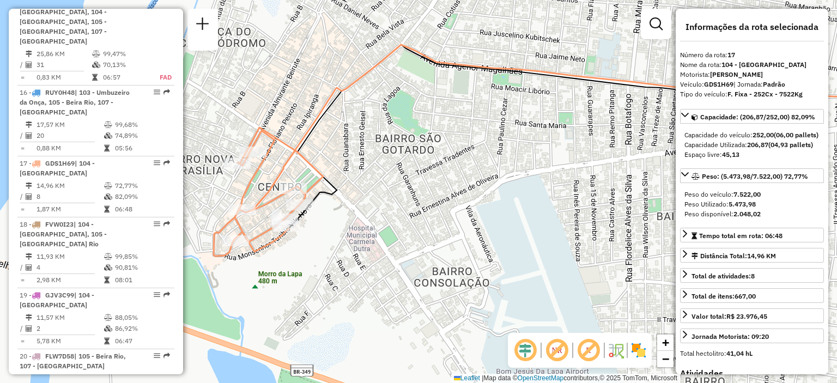
drag, startPoint x: 355, startPoint y: 167, endPoint x: 375, endPoint y: 163, distance: 20.1
click at [375, 163] on div "Janela de atendimento Grade de atendimento Capacidade Transportadoras Veículos …" at bounding box center [418, 191] width 837 height 383
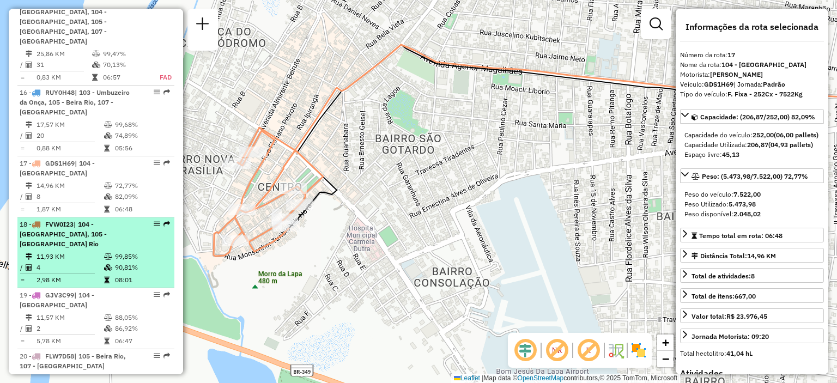
click at [97, 220] on span "| 104 - [GEOGRAPHIC_DATA], 105 - [GEOGRAPHIC_DATA] Rio" at bounding box center [63, 234] width 87 height 28
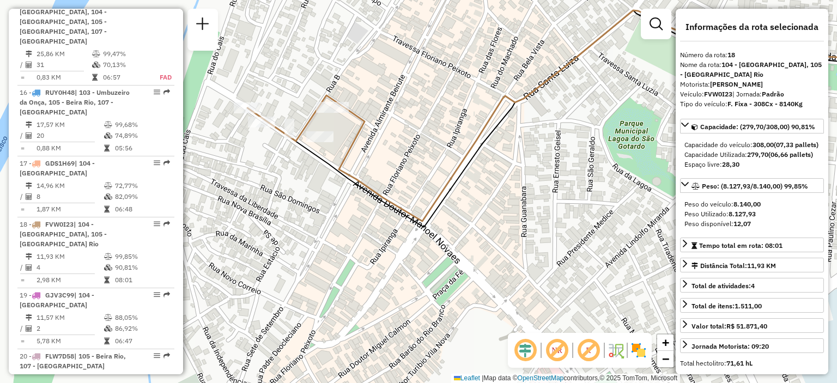
drag, startPoint x: 269, startPoint y: 150, endPoint x: 273, endPoint y: 157, distance: 8.8
click at [273, 157] on div "Janela de atendimento Grade de atendimento Capacidade Transportadoras Veículos …" at bounding box center [418, 191] width 837 height 383
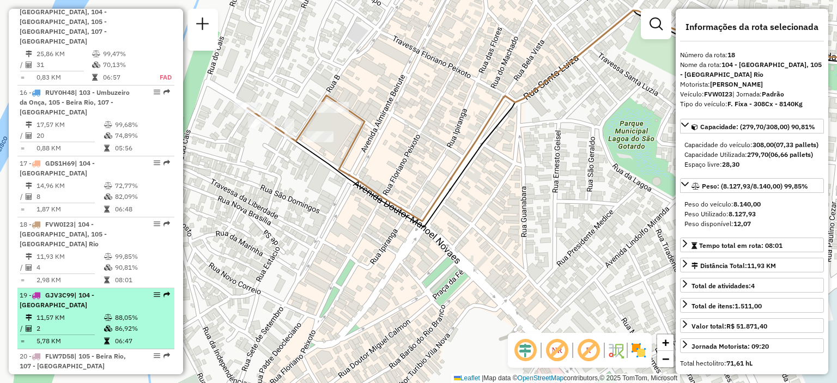
click at [85, 290] on div "19 - GJV3C99 | 104 - [GEOGRAPHIC_DATA]" at bounding box center [77, 300] width 115 height 20
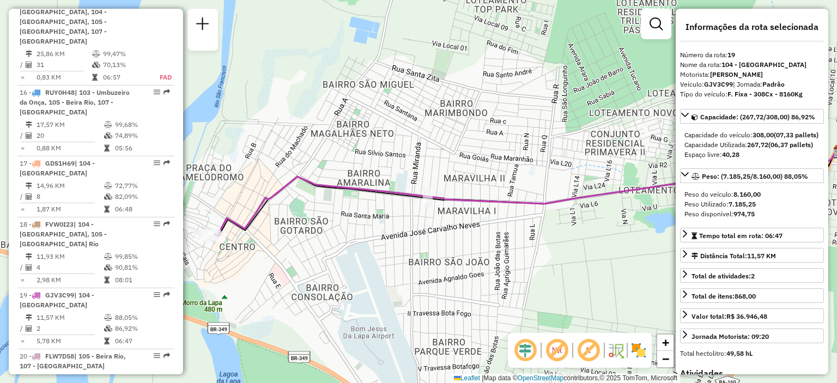
drag, startPoint x: 253, startPoint y: 203, endPoint x: 351, endPoint y: 209, distance: 98.7
click at [365, 203] on div "Janela de atendimento Grade de atendimento Capacidade Transportadoras Veículos …" at bounding box center [418, 191] width 837 height 383
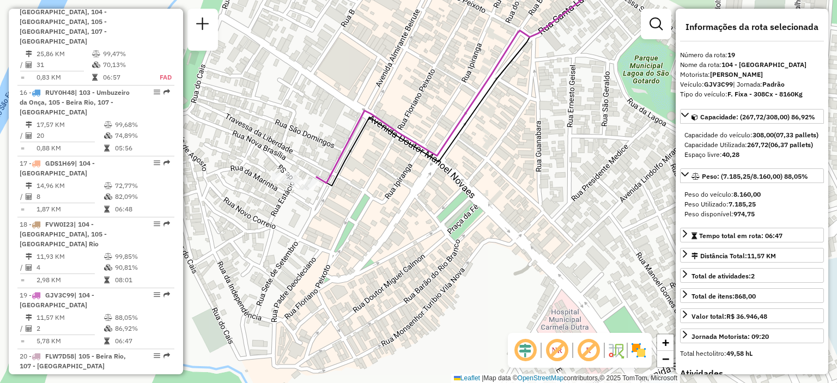
drag, startPoint x: 376, startPoint y: 191, endPoint x: 477, endPoint y: 184, distance: 101.5
click at [477, 184] on div "Janela de atendimento Grade de atendimento Capacidade Transportadoras Veículos …" at bounding box center [418, 191] width 837 height 383
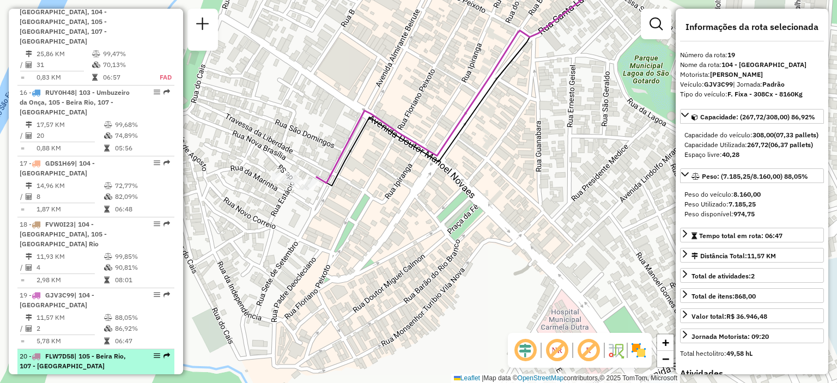
click at [99, 351] on div "20 - FLW7D58 | 105 - [GEOGRAPHIC_DATA], 107 - [GEOGRAPHIC_DATA]" at bounding box center [77, 361] width 115 height 20
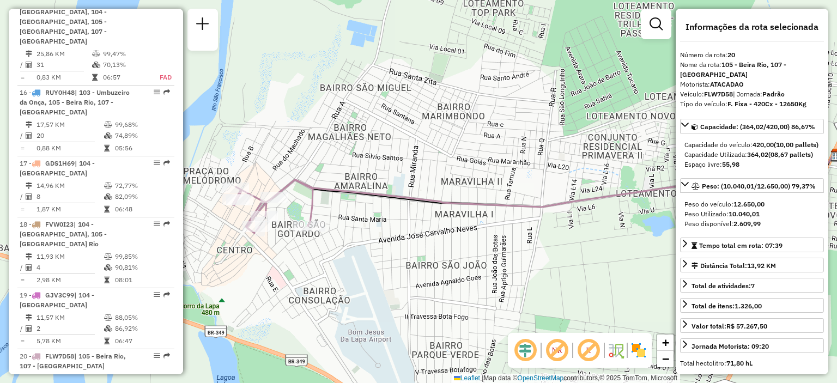
drag, startPoint x: 255, startPoint y: 217, endPoint x: 414, endPoint y: 218, distance: 159.0
click at [414, 218] on div "Janela de atendimento Grade de atendimento Capacidade Transportadoras Veículos …" at bounding box center [418, 191] width 837 height 383
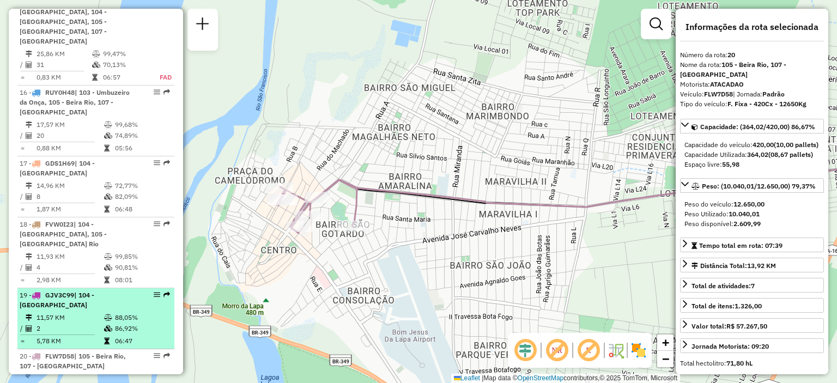
scroll to position [1487, 0]
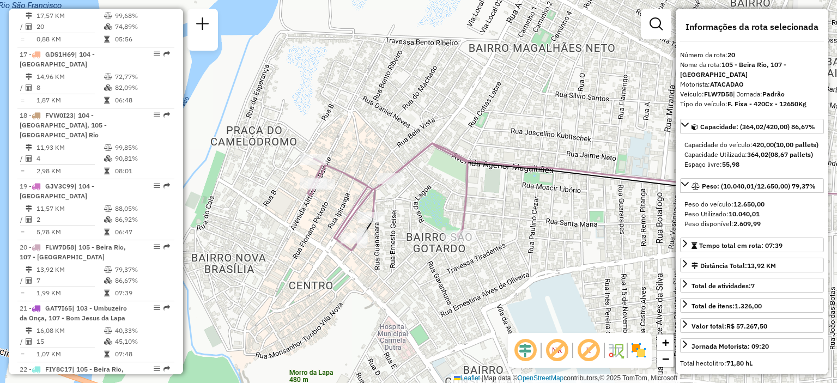
drag, startPoint x: 353, startPoint y: 137, endPoint x: 481, endPoint y: 119, distance: 129.8
click at [481, 119] on div "Janela de atendimento Grade de atendimento Capacidade Transportadoras Veículos …" at bounding box center [418, 191] width 837 height 383
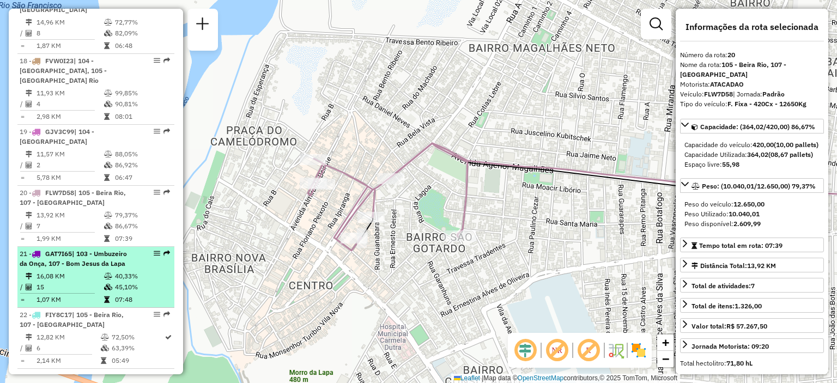
click at [91, 249] on span "| 103 - Umbuzeiro da Onça, 107 - Bom Jesus da Lapa" at bounding box center [73, 258] width 107 height 18
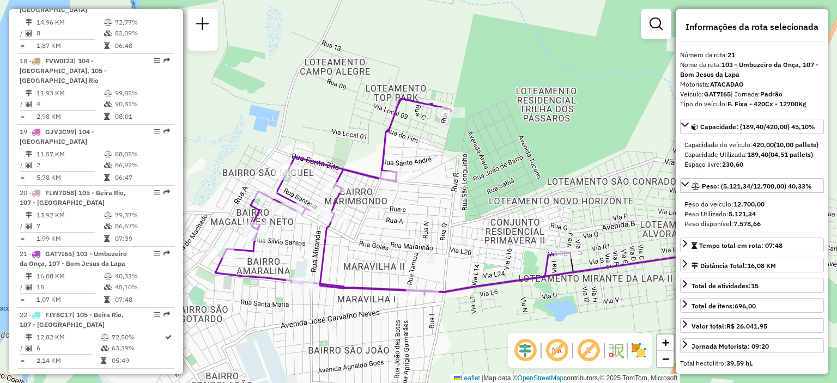
drag, startPoint x: 282, startPoint y: 105, endPoint x: 339, endPoint y: 109, distance: 57.4
click at [339, 109] on div "Janela de atendimento Grade de atendimento Capacidade Transportadoras Veículos …" at bounding box center [418, 191] width 837 height 383
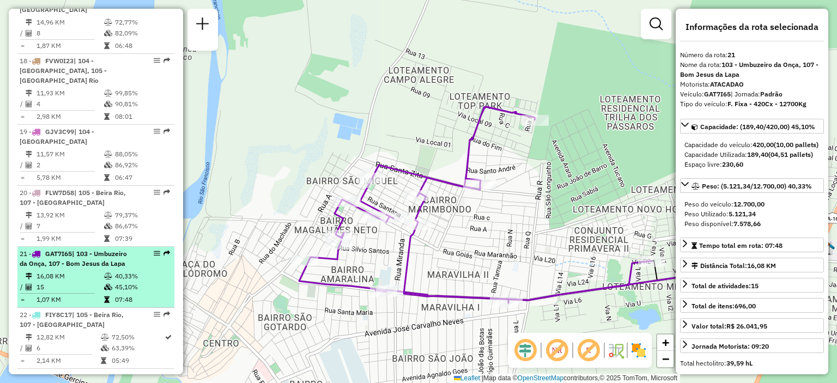
click at [143, 249] on div "21 - GAT7I65 | 103 - Umbuzeiro da Onça, 107 - [GEOGRAPHIC_DATA]" at bounding box center [96, 259] width 152 height 20
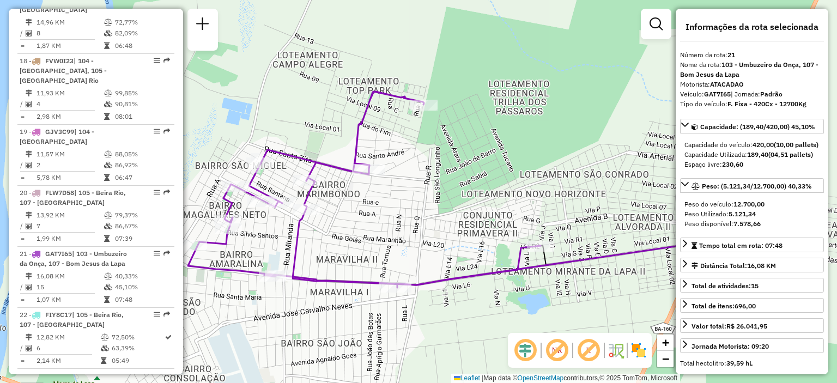
drag, startPoint x: 438, startPoint y: 236, endPoint x: 468, endPoint y: 234, distance: 30.0
click at [468, 234] on div "Janela de atendimento Grade de atendimento Capacidade Transportadoras Veículos …" at bounding box center [418, 191] width 837 height 383
click at [555, 139] on div "Janela de atendimento Grade de atendimento Capacidade Transportadoras Veículos …" at bounding box center [418, 191] width 837 height 383
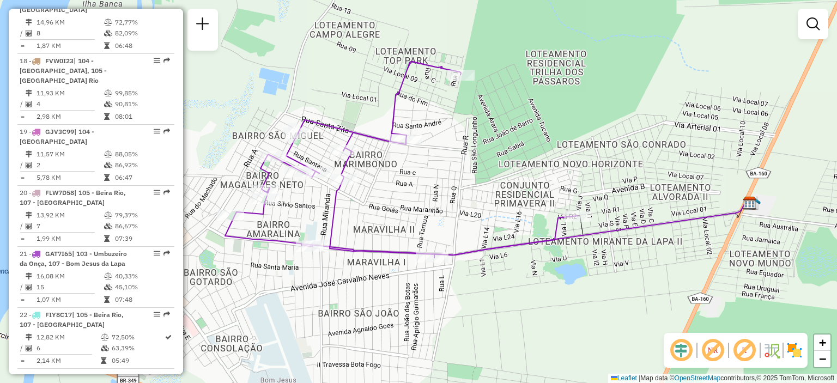
drag, startPoint x: 466, startPoint y: 174, endPoint x: 503, endPoint y: 144, distance: 47.6
click at [503, 144] on div "Janela de atendimento Grade de atendimento Capacidade Transportadoras Veículos …" at bounding box center [418, 191] width 837 height 383
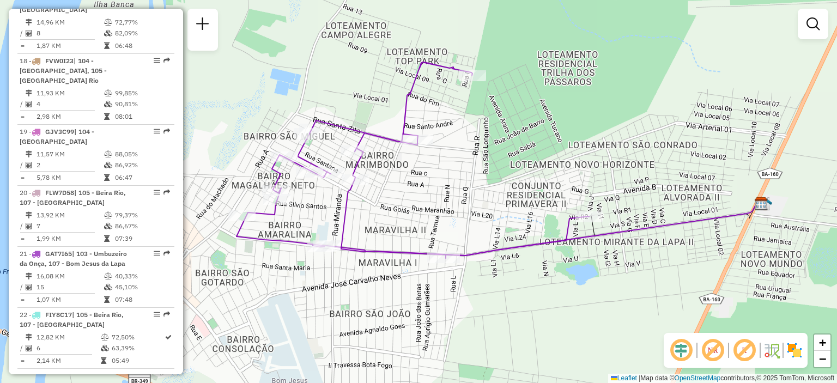
drag, startPoint x: 410, startPoint y: 187, endPoint x: 422, endPoint y: 187, distance: 11.4
click at [422, 187] on div "Janela de atendimento Grade de atendimento Capacidade Transportadoras Veículos …" at bounding box center [418, 191] width 837 height 383
